Goal: Information Seeking & Learning: Check status

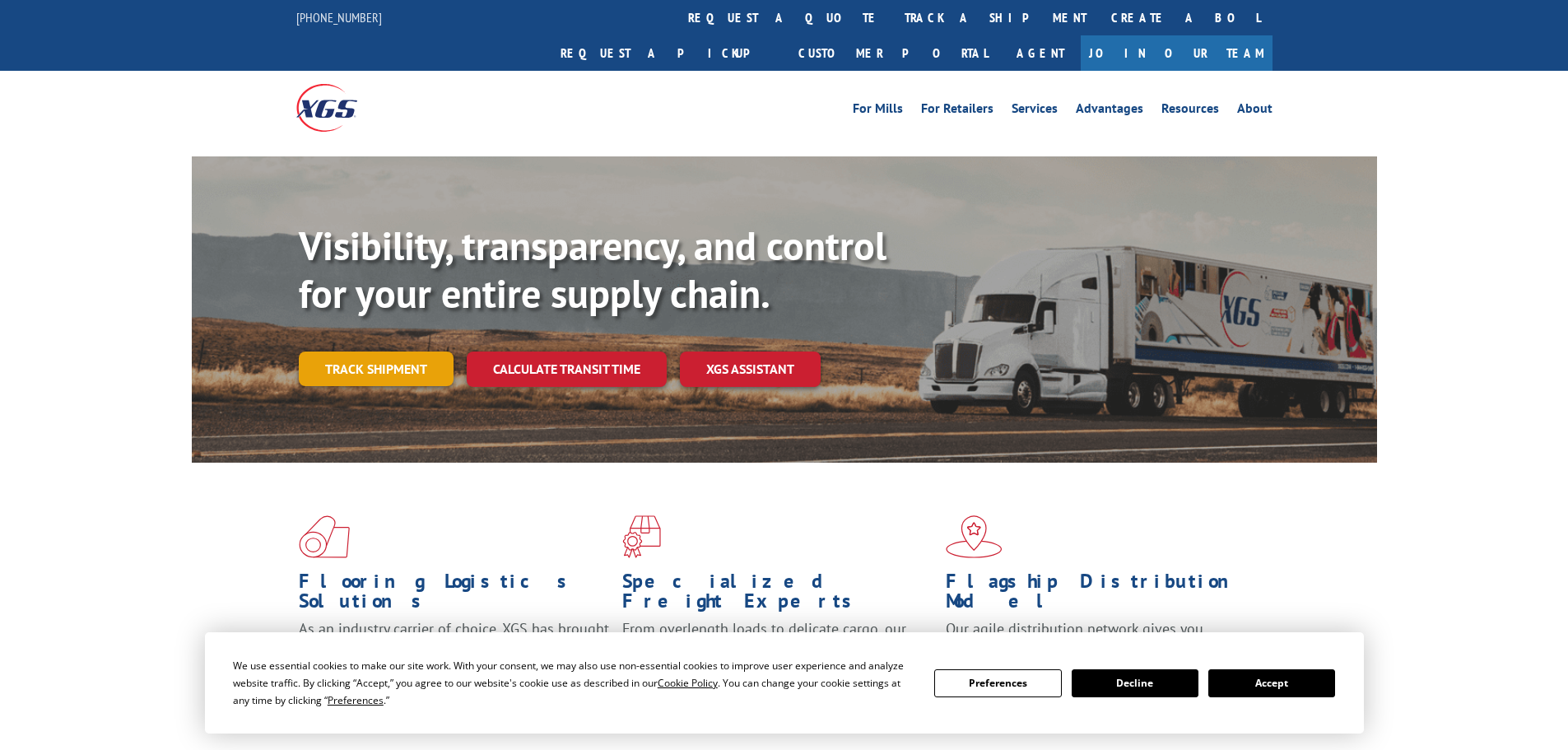
click at [381, 351] on link "Track shipment" at bounding box center [376, 369] width 155 height 35
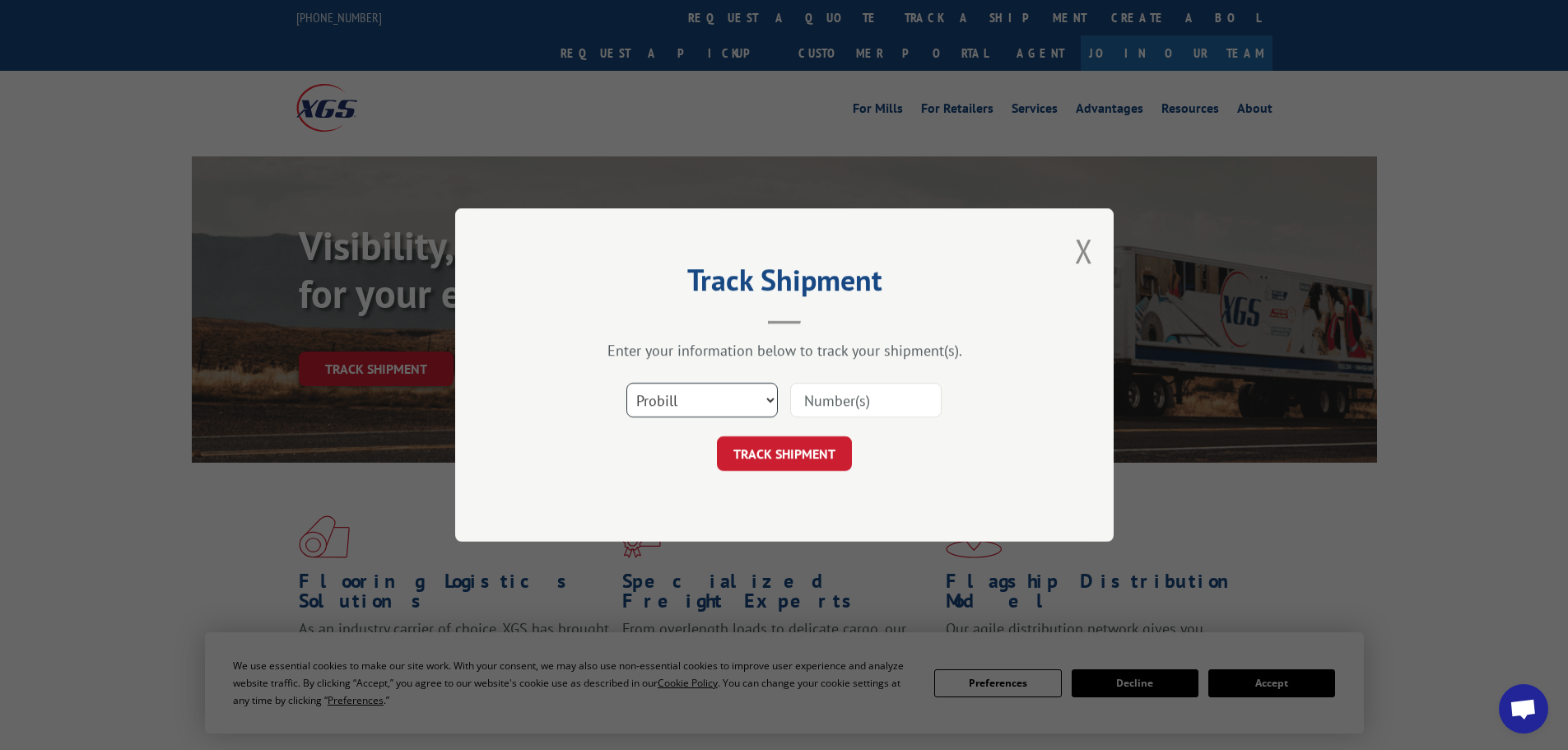
click at [731, 393] on select "Select category... Probill BOL PO" at bounding box center [702, 400] width 151 height 35
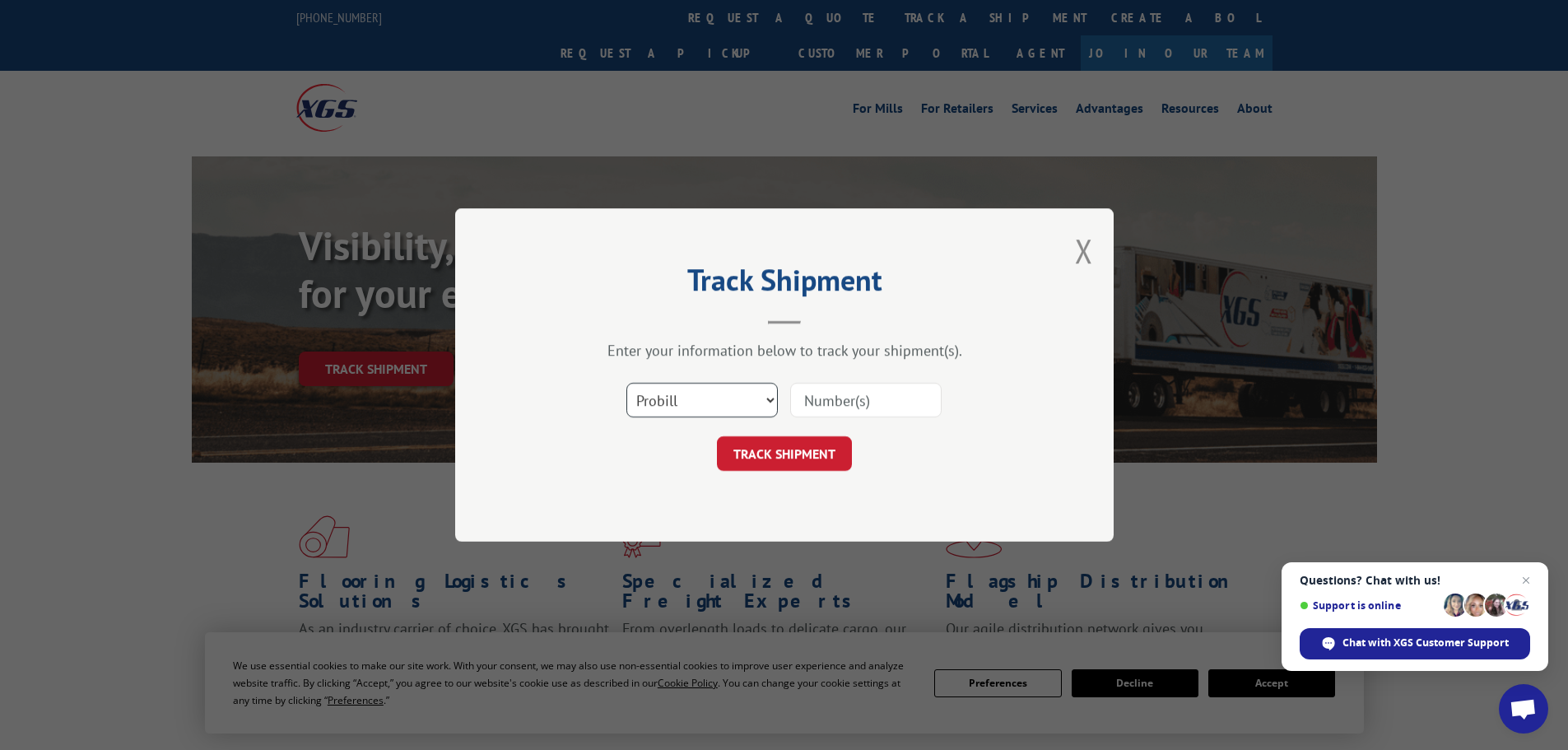
select select "bol"
click at [627, 383] on select "Select category... Probill BOL PO" at bounding box center [702, 400] width 151 height 35
paste input "5576954"
type input "5576954"
click at [746, 457] on button "TRACK SHIPMENT" at bounding box center [784, 454] width 135 height 35
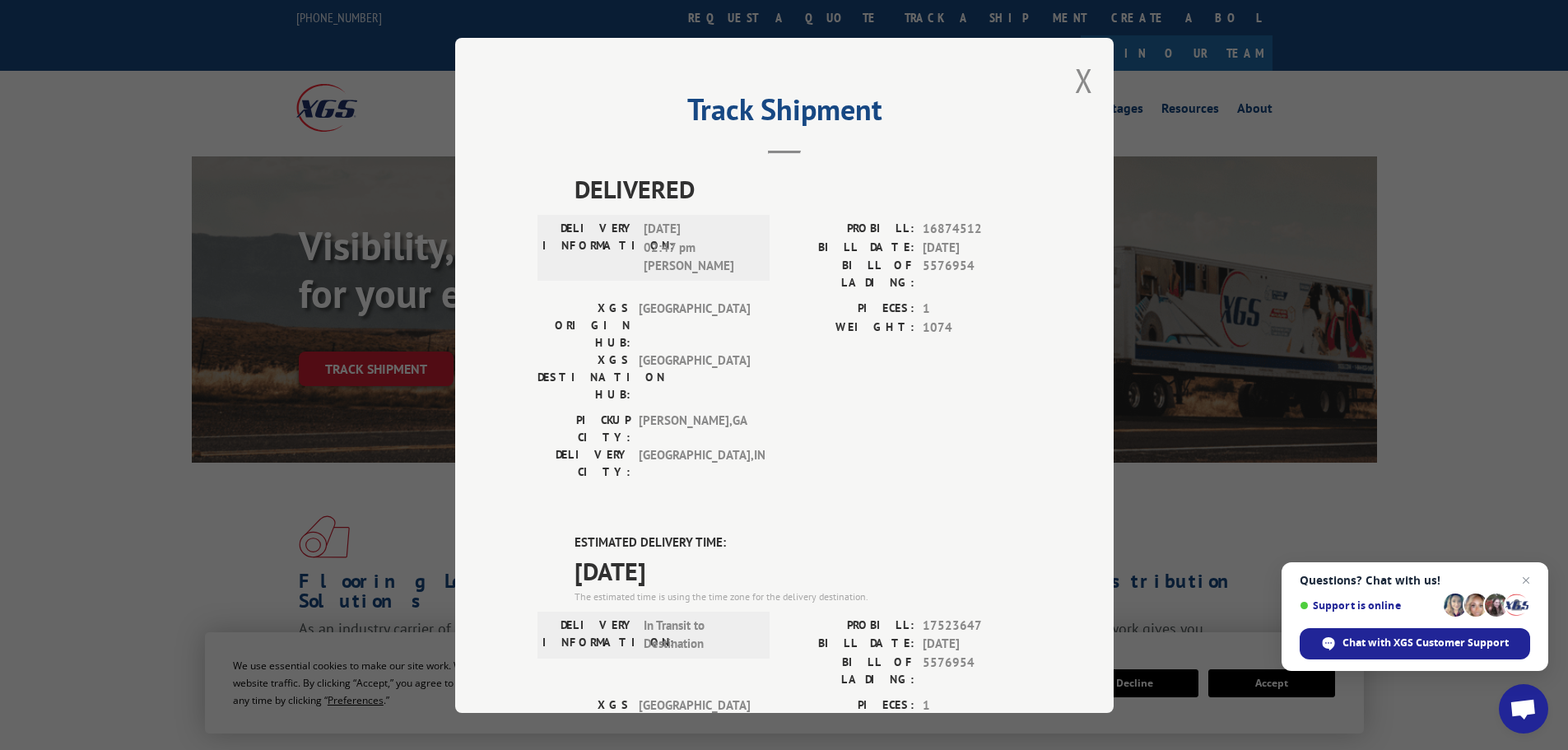
click at [1063, 72] on div "Track Shipment DELIVERED DELIVERY INFORMATION: [DATE] 02:47 pm [PERSON_NAME] G …" at bounding box center [784, 375] width 658 height 675
click at [1079, 76] on button "Close modal" at bounding box center [1084, 80] width 18 height 43
